Goal: Check status: Check status

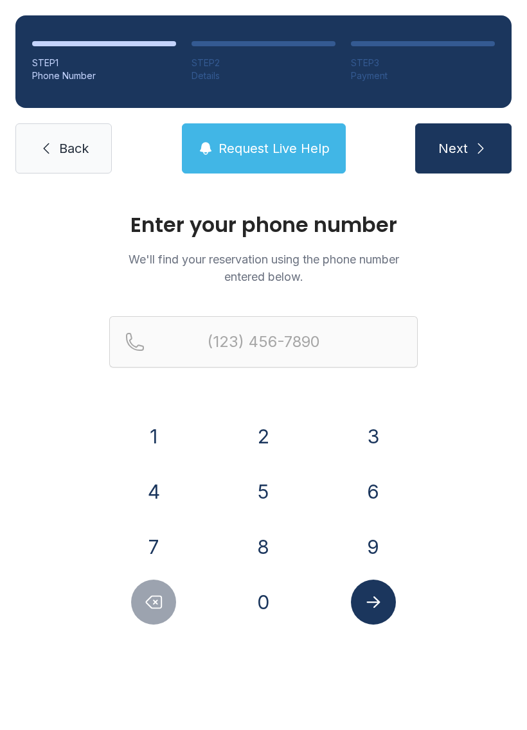
click at [366, 423] on button "3" at bounding box center [373, 436] width 45 height 45
click at [255, 495] on button "5" at bounding box center [263, 491] width 45 height 45
click at [252, 432] on button "2" at bounding box center [263, 436] width 45 height 45
click at [272, 430] on button "2" at bounding box center [263, 436] width 45 height 45
click at [271, 429] on button "2" at bounding box center [263, 436] width 45 height 45
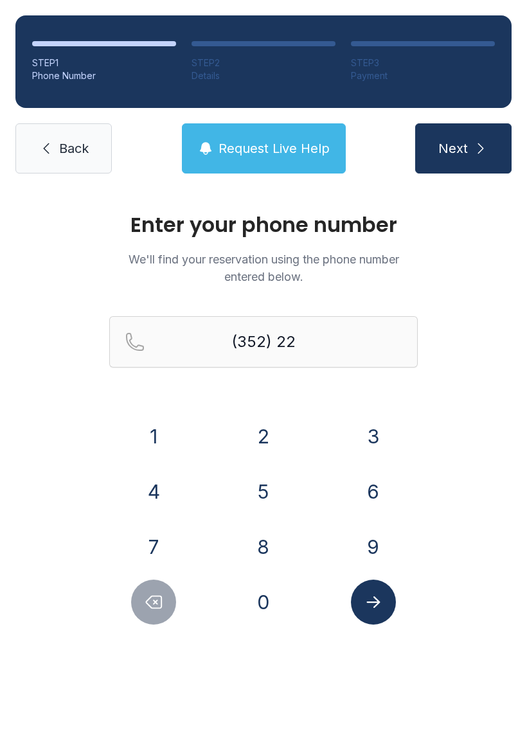
click at [267, 428] on button "2" at bounding box center [263, 436] width 45 height 45
click at [375, 420] on button "3" at bounding box center [373, 436] width 45 height 45
click at [374, 484] on button "6" at bounding box center [373, 491] width 45 height 45
click at [373, 484] on button "6" at bounding box center [373, 491] width 45 height 45
click at [380, 483] on button "6" at bounding box center [373, 491] width 45 height 45
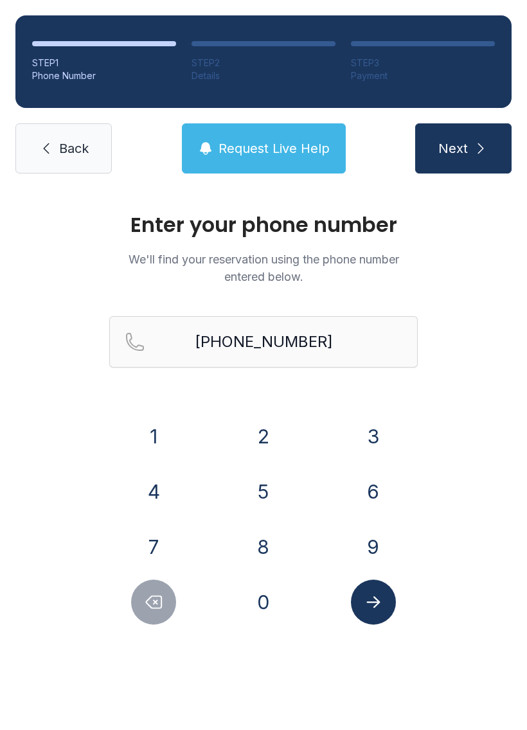
click at [376, 602] on icon "Submit lookup form" at bounding box center [372, 602] width 13 height 12
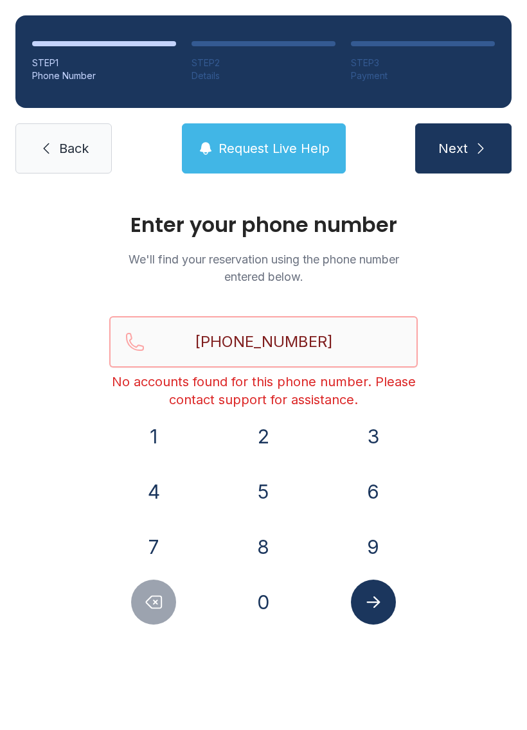
click at [342, 342] on input "[PHONE_NUMBER]" at bounding box center [263, 341] width 308 height 51
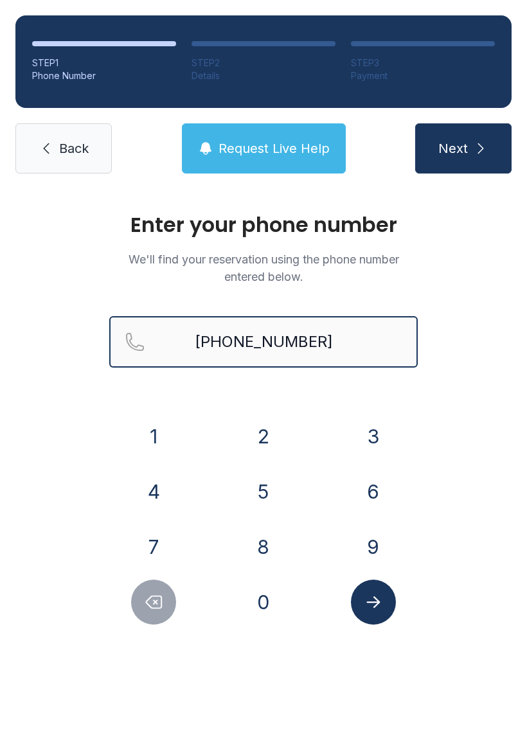
type input "[PHONE_NUMBER]"
click at [448, 144] on span "Next" at bounding box center [453, 148] width 30 height 18
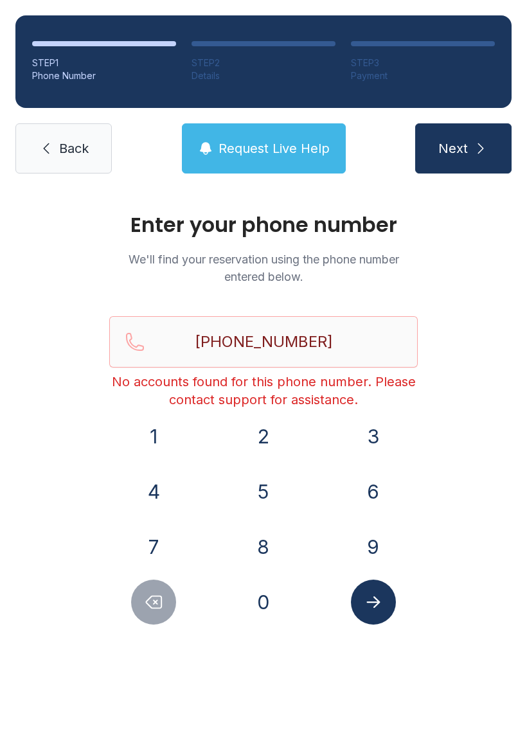
click at [280, 156] on span "Request Live Help" at bounding box center [273, 148] width 111 height 18
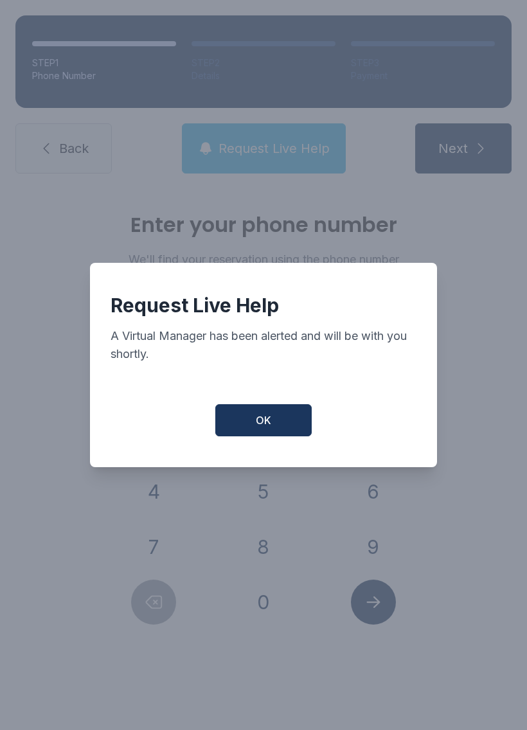
click at [249, 427] on button "OK" at bounding box center [263, 420] width 96 height 32
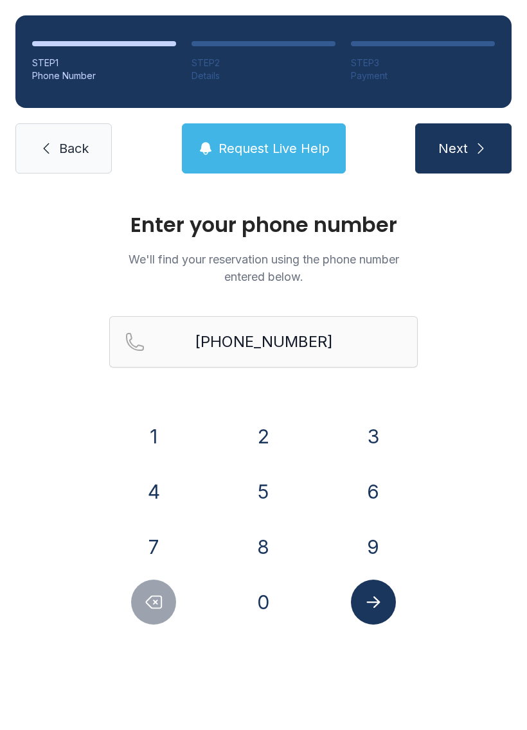
click at [240, 142] on span "Request Live Help" at bounding box center [273, 148] width 111 height 18
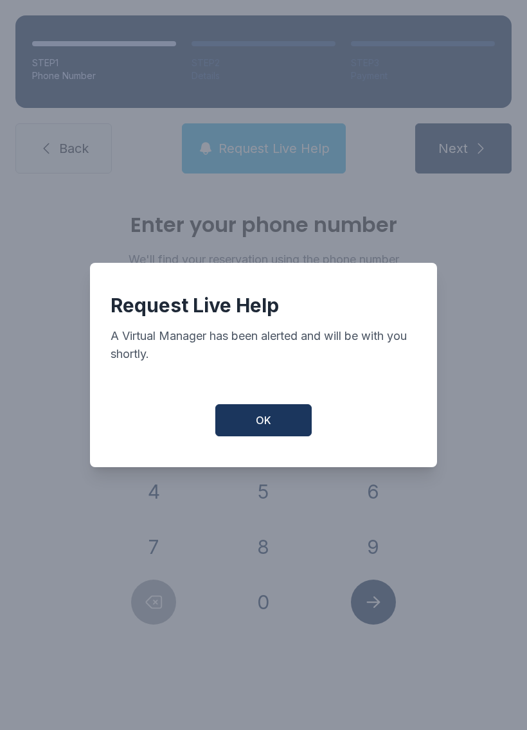
click at [252, 427] on button "OK" at bounding box center [263, 420] width 96 height 32
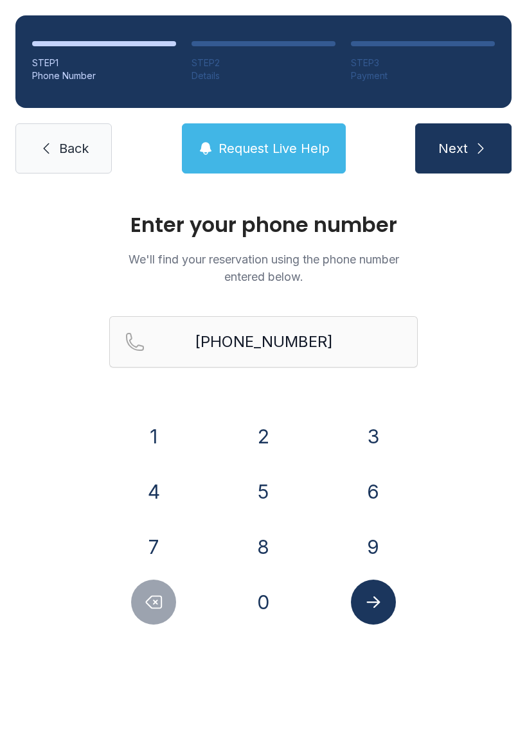
click at [461, 153] on span "Next" at bounding box center [453, 148] width 30 height 18
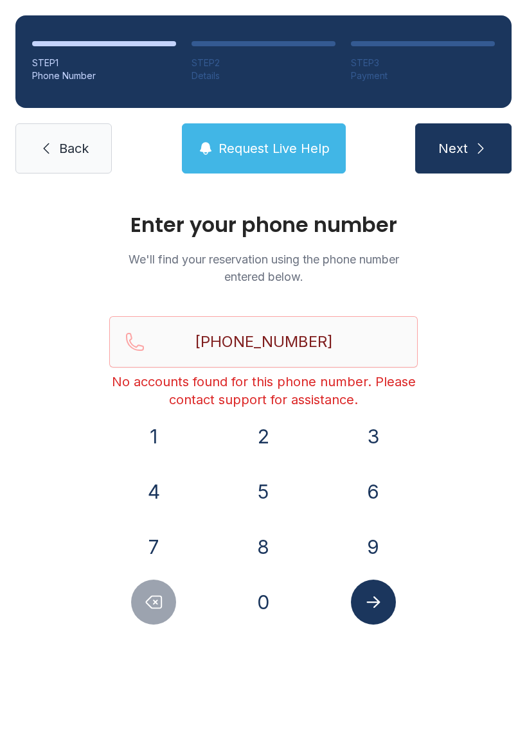
click at [64, 150] on span "Back" at bounding box center [74, 148] width 30 height 18
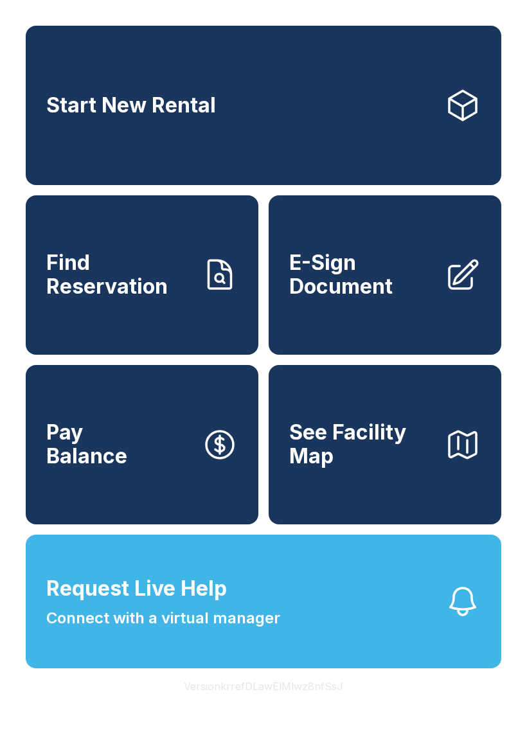
click at [125, 290] on span "Find Reservation" at bounding box center [118, 274] width 145 height 47
